Goal: Task Accomplishment & Management: Manage account settings

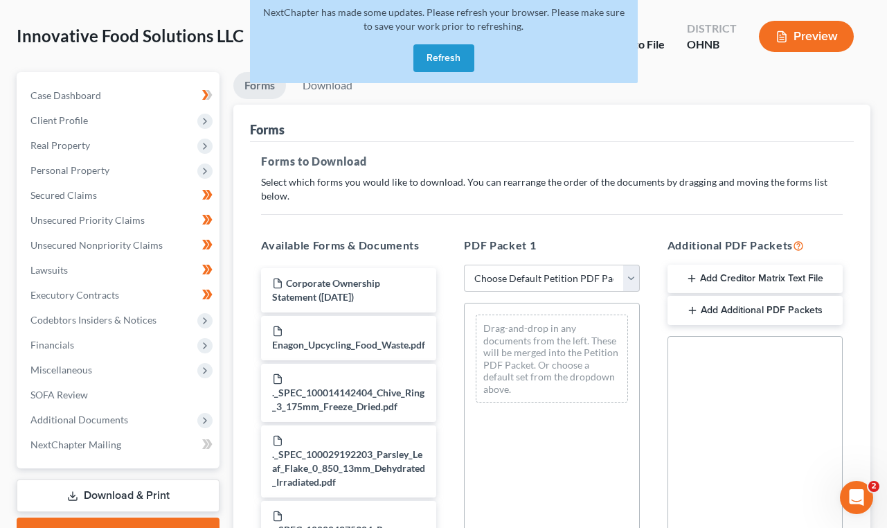
scroll to position [39, 0]
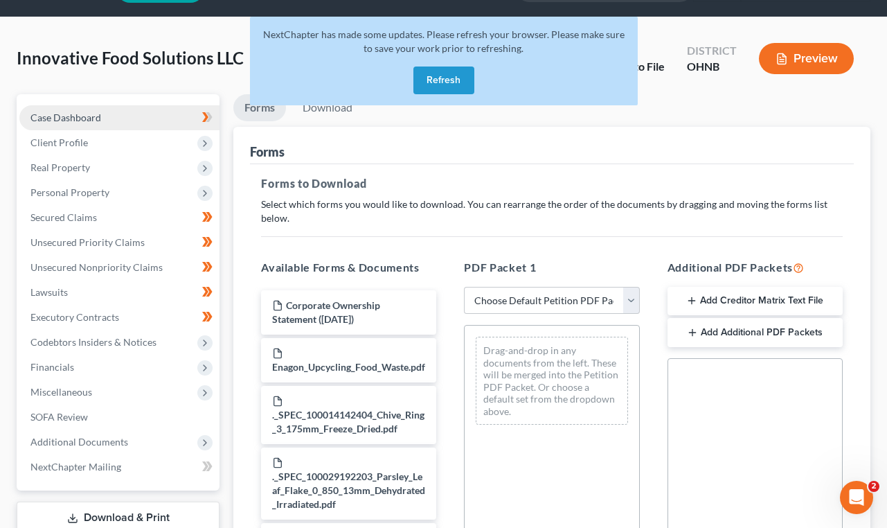
click at [78, 118] on span "Case Dashboard" at bounding box center [65, 118] width 71 height 12
select select "4"
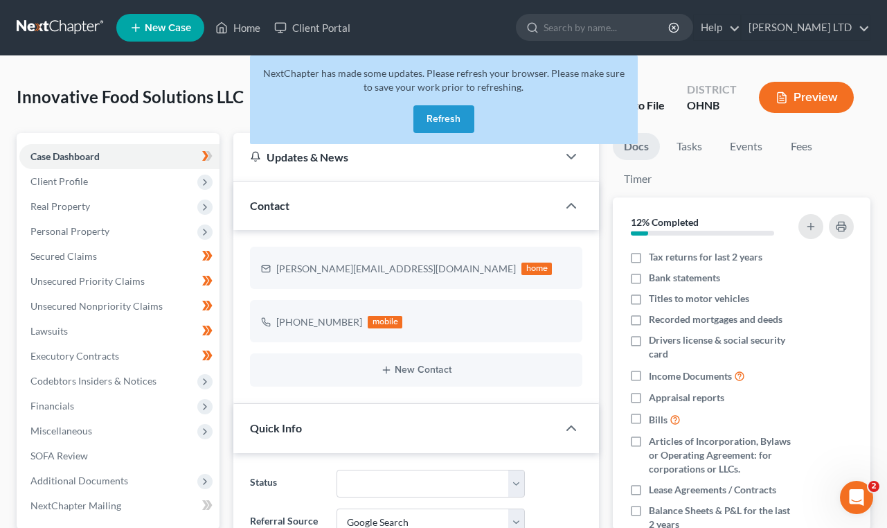
click at [440, 117] on button "Refresh" at bounding box center [443, 119] width 61 height 28
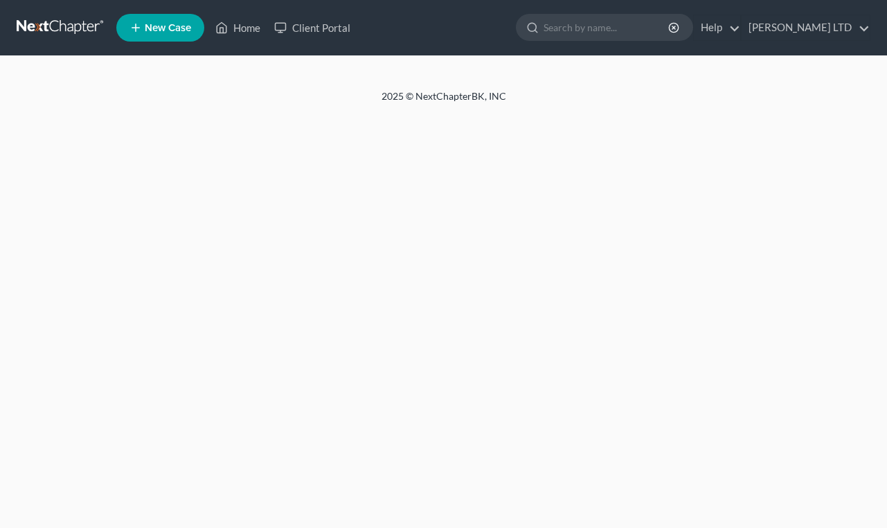
select select "4"
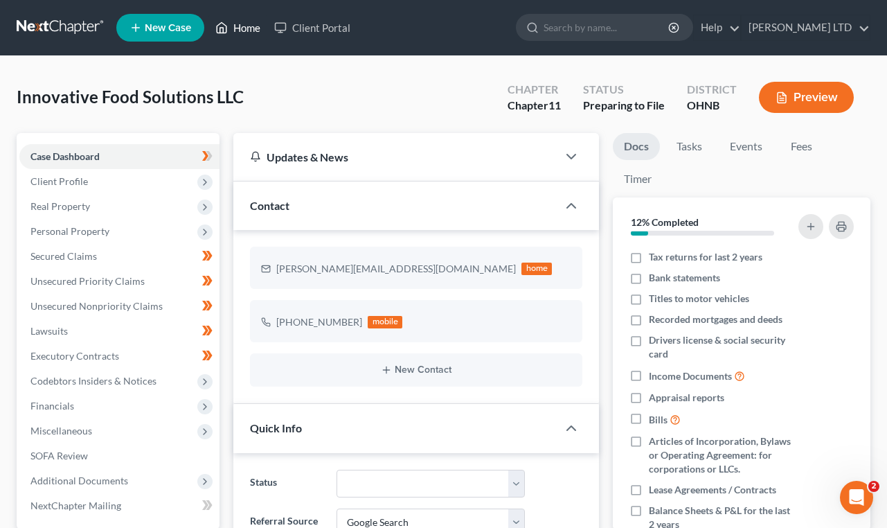
click at [254, 28] on link "Home" at bounding box center [237, 27] width 59 height 25
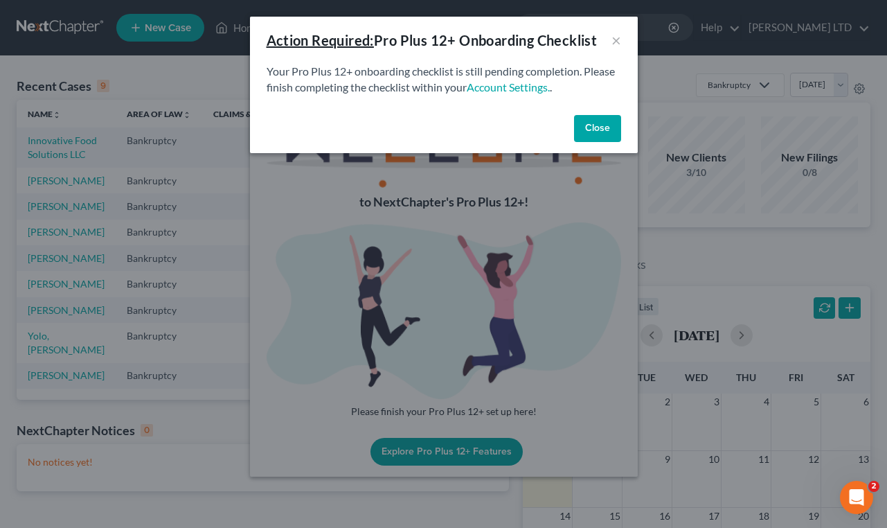
click at [598, 123] on button "Close" at bounding box center [597, 129] width 47 height 28
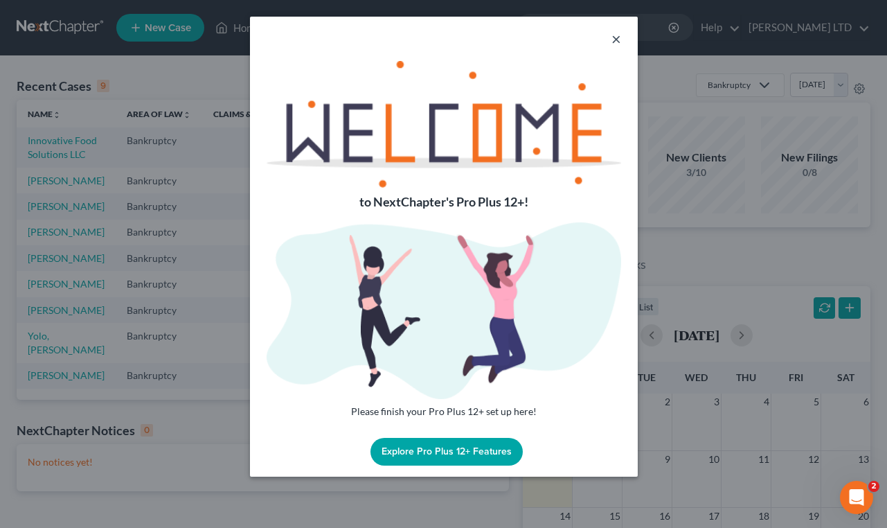
click at [613, 44] on button "×" at bounding box center [617, 38] width 10 height 17
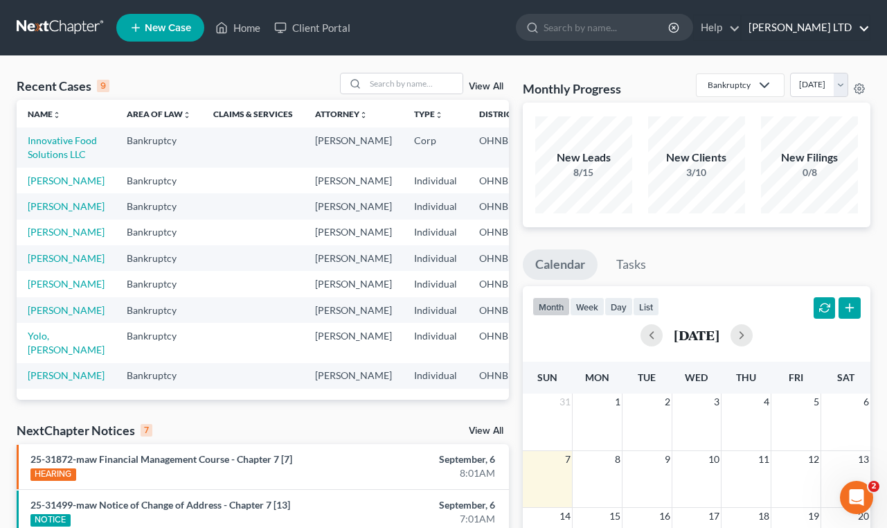
click at [850, 28] on link "[PERSON_NAME] LTD" at bounding box center [806, 27] width 128 height 25
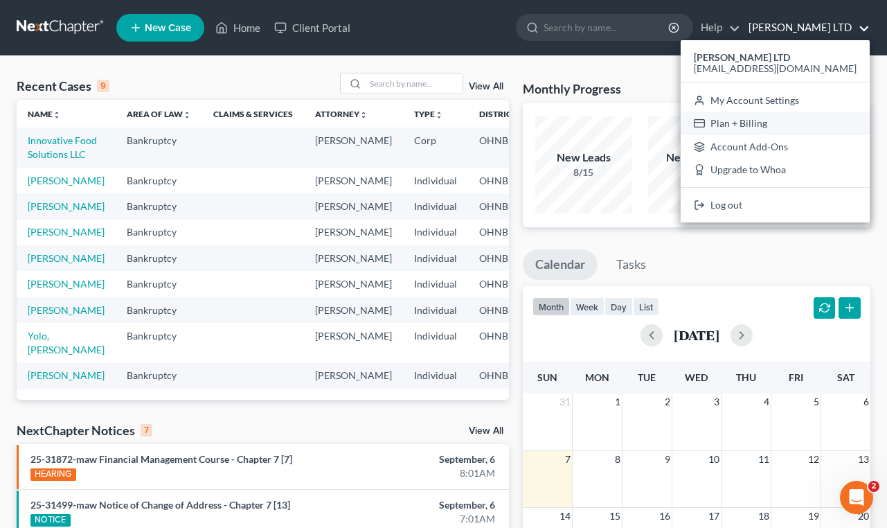
click at [824, 122] on link "Plan + Billing" at bounding box center [775, 124] width 189 height 24
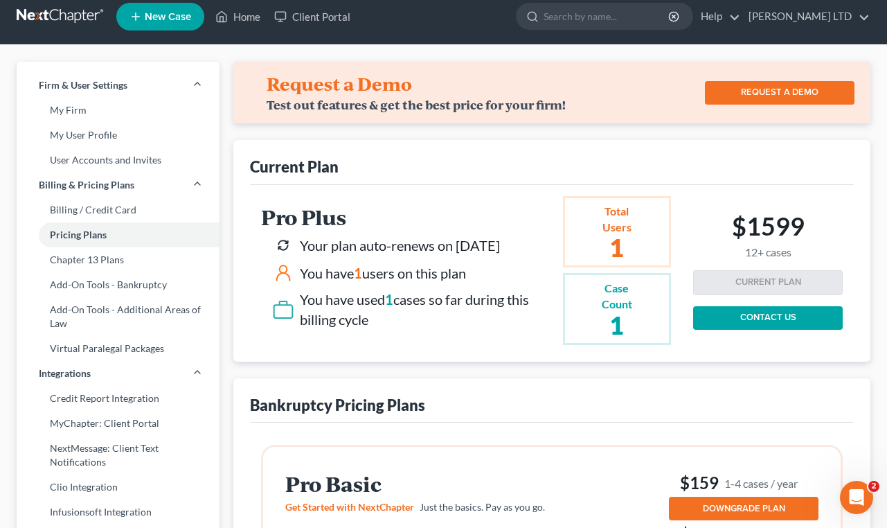
scroll to position [15, 0]
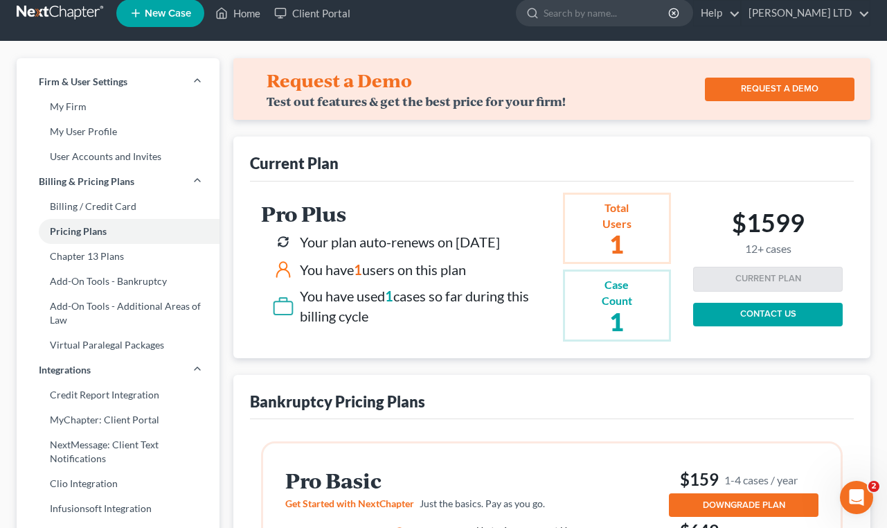
click at [393, 293] on span "1" at bounding box center [389, 295] width 8 height 17
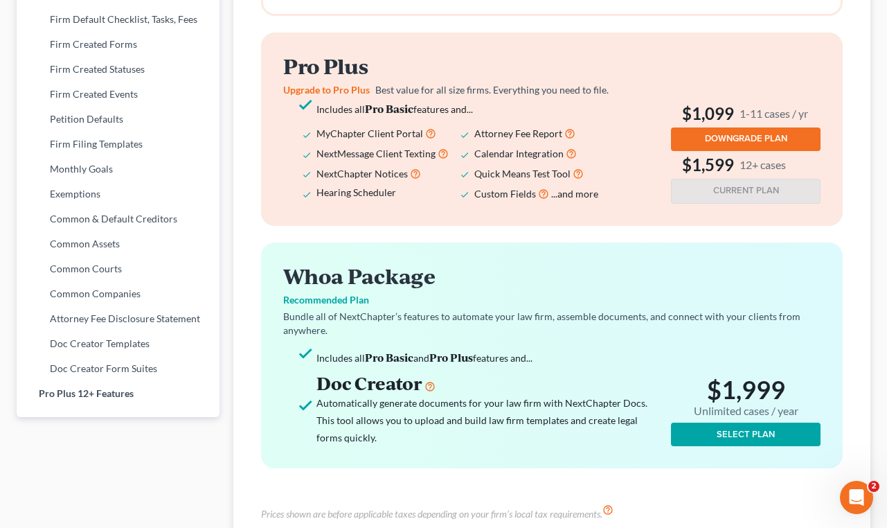
scroll to position [661, 0]
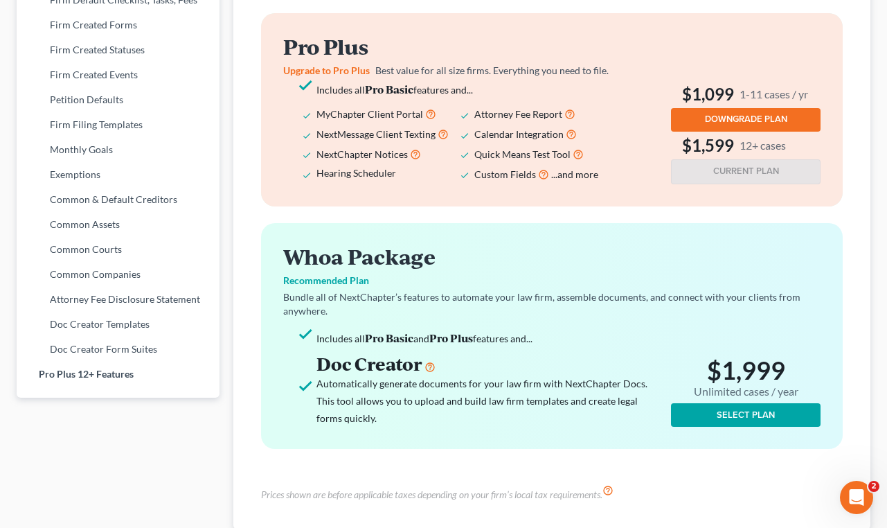
click at [379, 377] on div "Automatically generate documents for your law firm with NextChapter Docs." at bounding box center [490, 383] width 349 height 17
click at [430, 369] on icon at bounding box center [430, 365] width 11 height 17
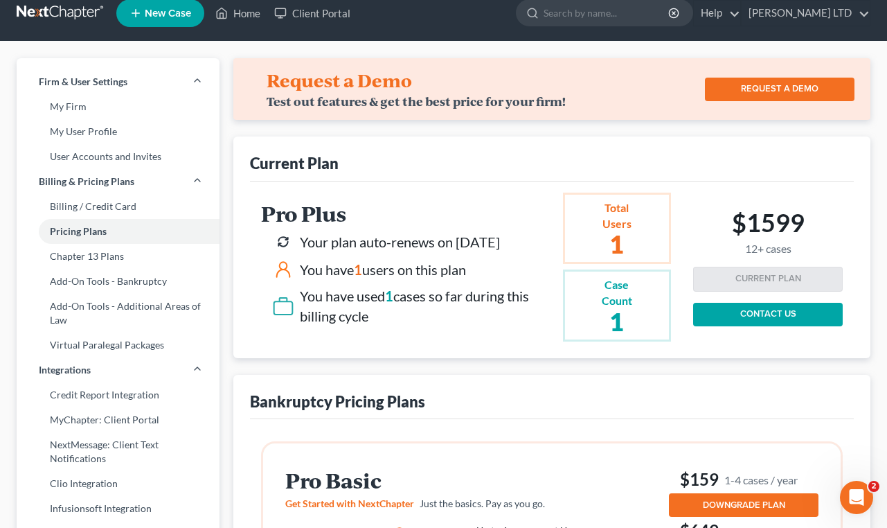
scroll to position [0, 0]
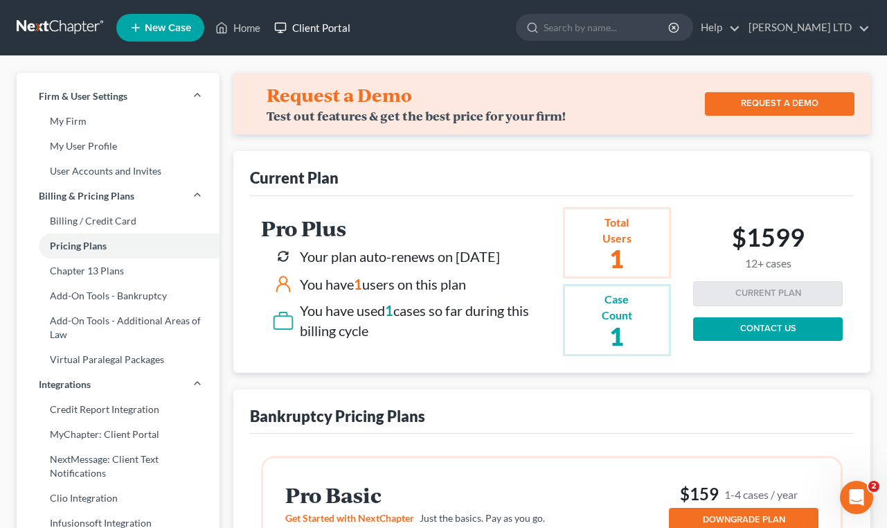
click at [306, 28] on link "Client Portal" at bounding box center [312, 27] width 90 height 25
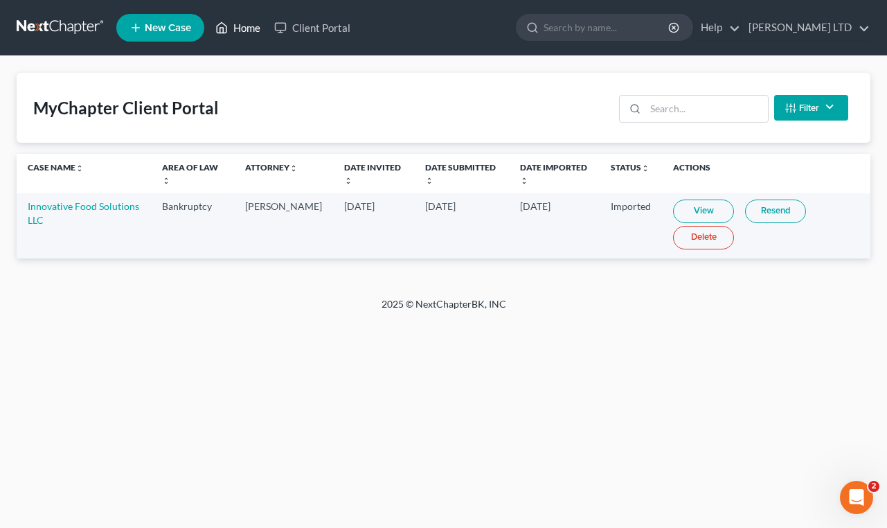
click at [254, 31] on link "Home" at bounding box center [237, 27] width 59 height 25
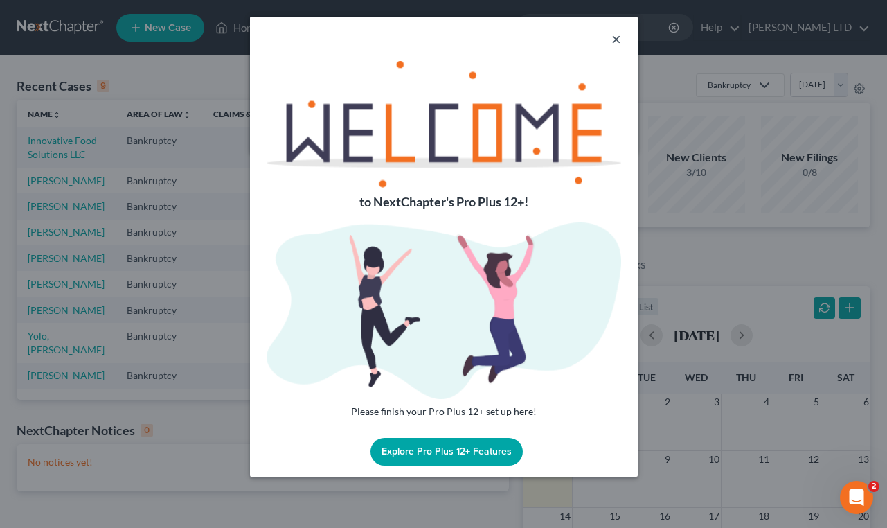
click at [619, 37] on button "×" at bounding box center [617, 38] width 10 height 17
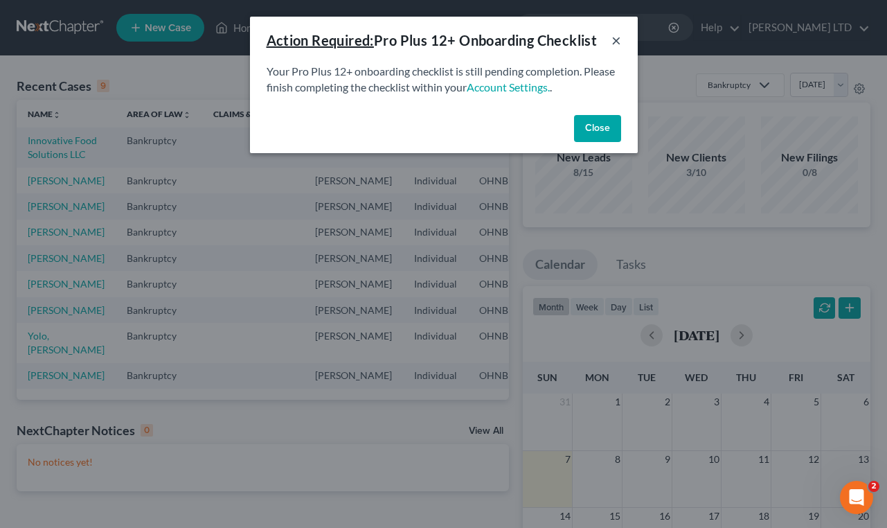
click at [620, 37] on button "×" at bounding box center [617, 40] width 10 height 17
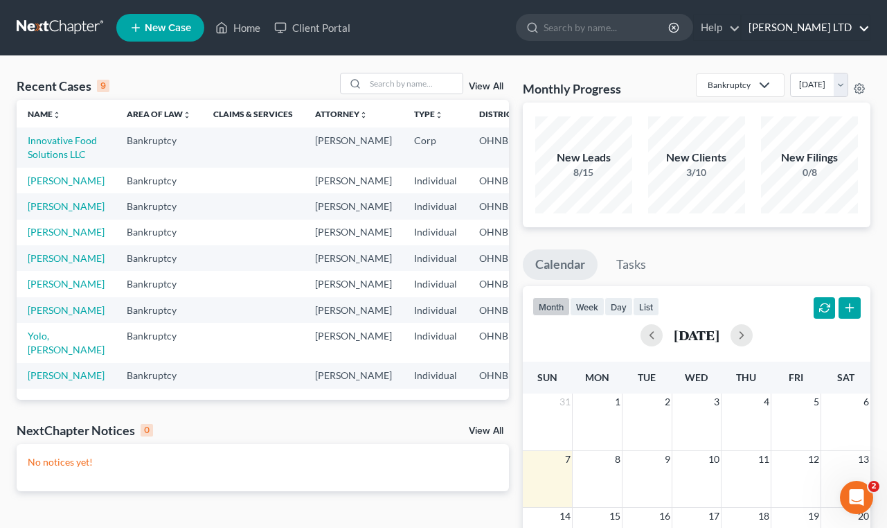
click at [819, 31] on link "[PERSON_NAME] LTD" at bounding box center [806, 27] width 128 height 25
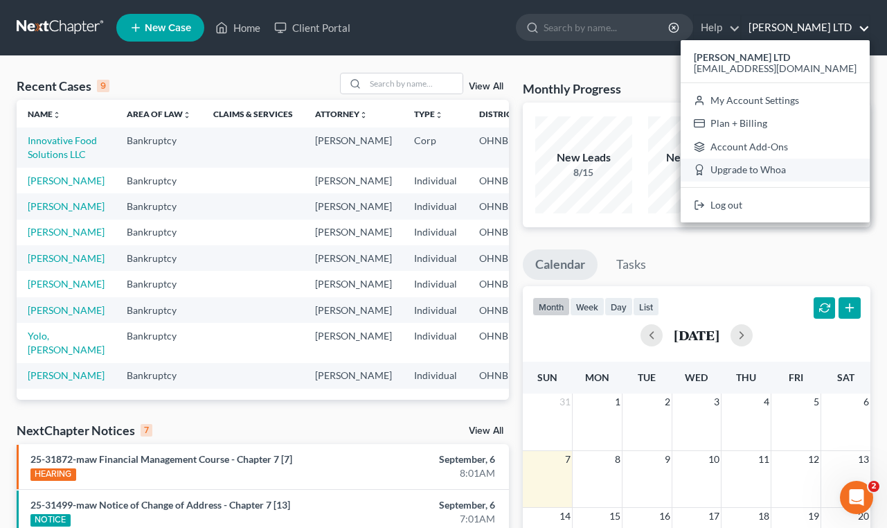
click at [791, 172] on link "Upgrade to Whoa" at bounding box center [775, 171] width 189 height 24
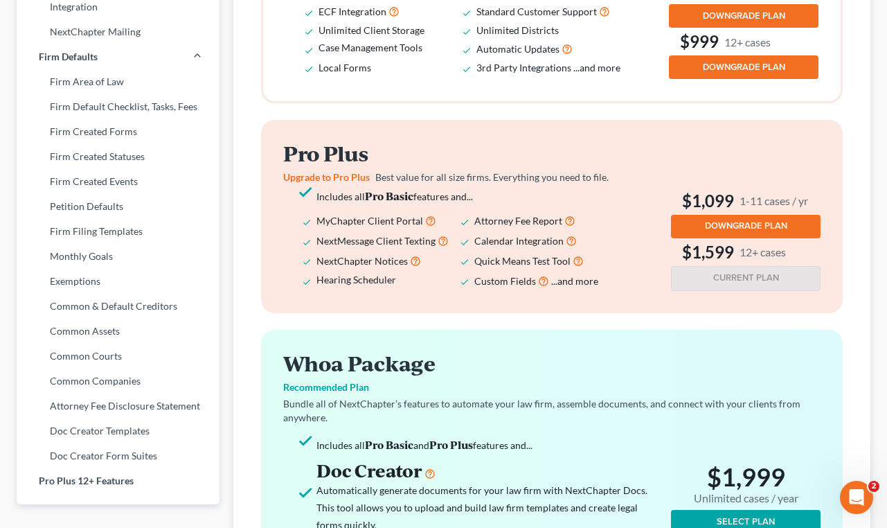
scroll to position [552, 0]
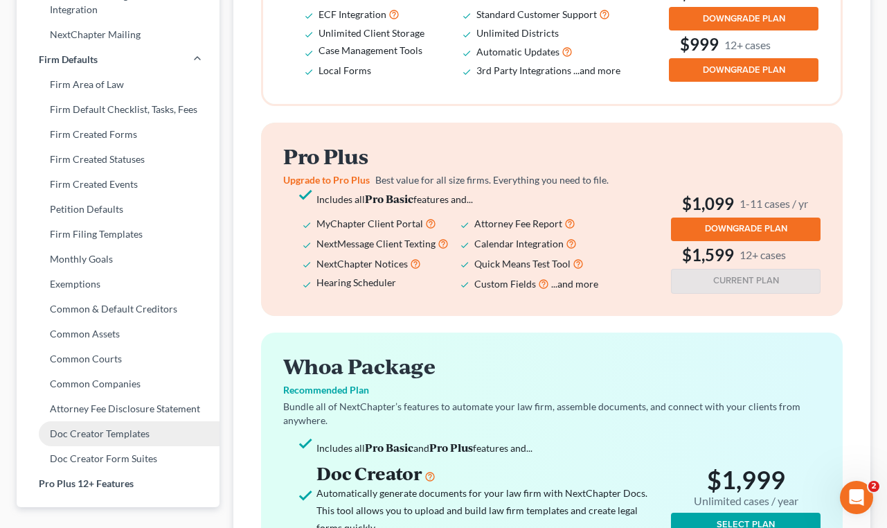
click at [127, 429] on link "Doc Creator Templates" at bounding box center [118, 433] width 203 height 25
